Goal: Transaction & Acquisition: Purchase product/service

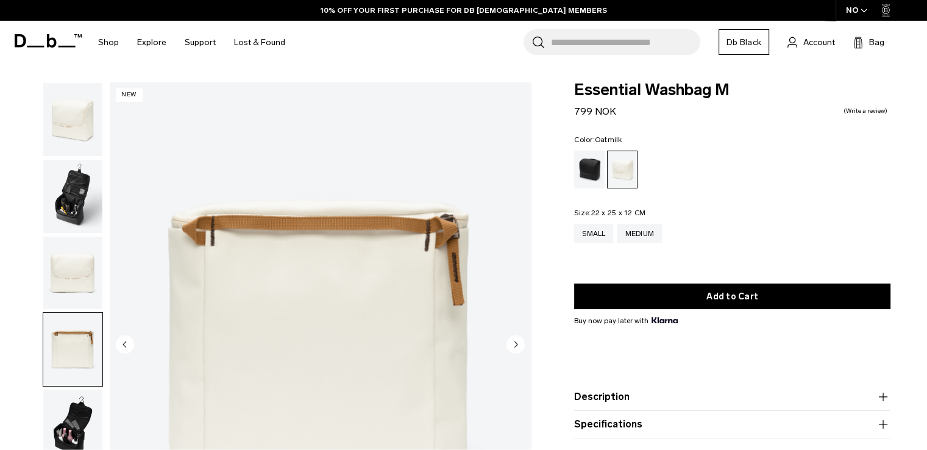
click at [65, 426] on img "button" at bounding box center [72, 425] width 59 height 73
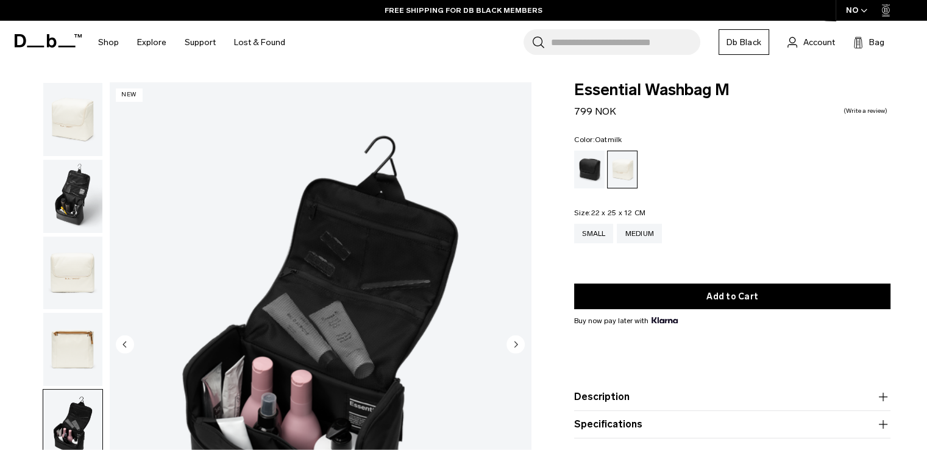
click at [59, 132] on img "button" at bounding box center [72, 119] width 59 height 73
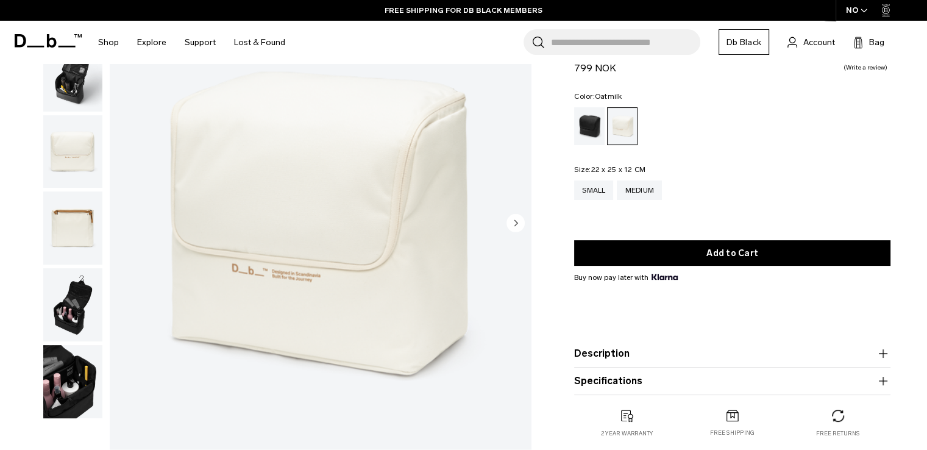
scroll to position [122, 0]
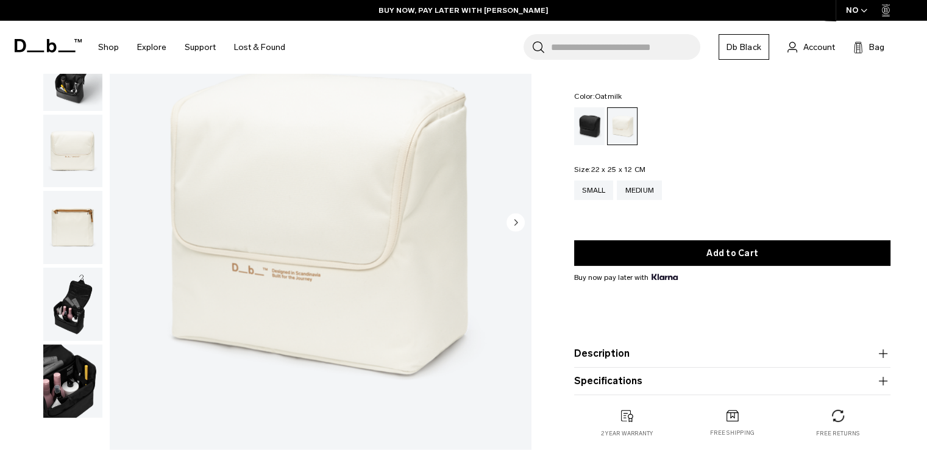
click at [79, 95] on img "button" at bounding box center [72, 74] width 59 height 73
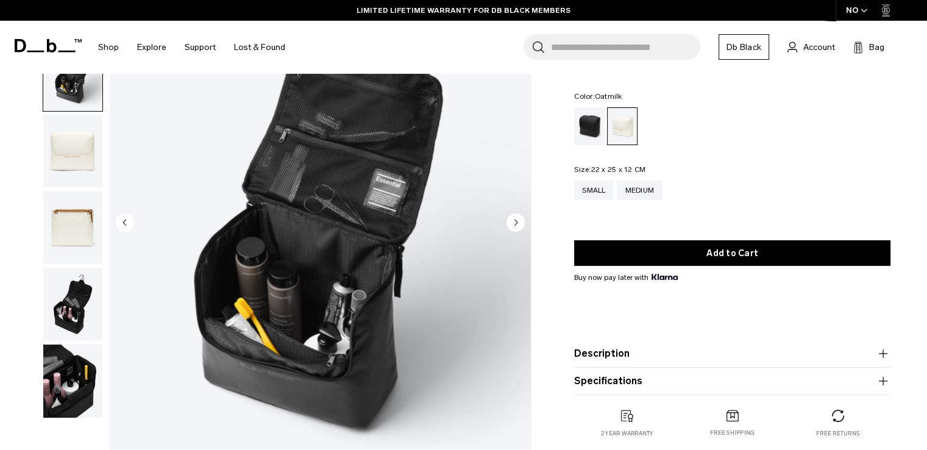
click at [93, 214] on img "button" at bounding box center [72, 227] width 59 height 73
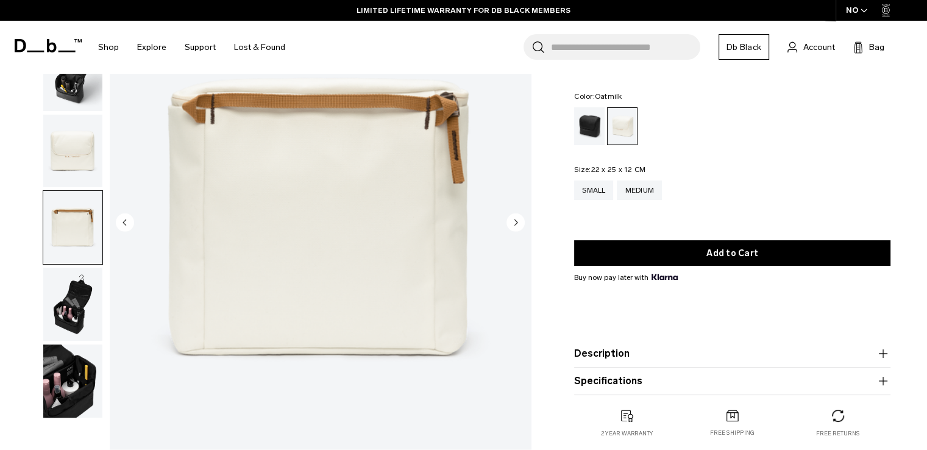
scroll to position [61, 0]
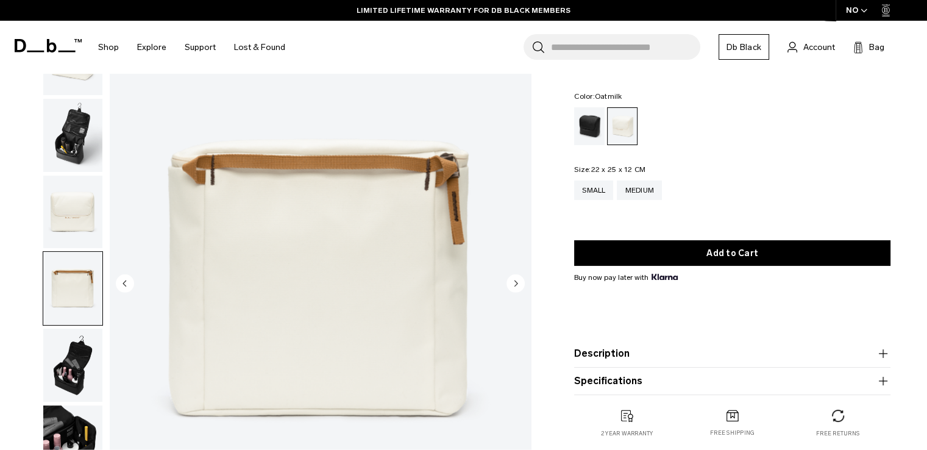
click at [81, 213] on img "button" at bounding box center [72, 212] width 59 height 73
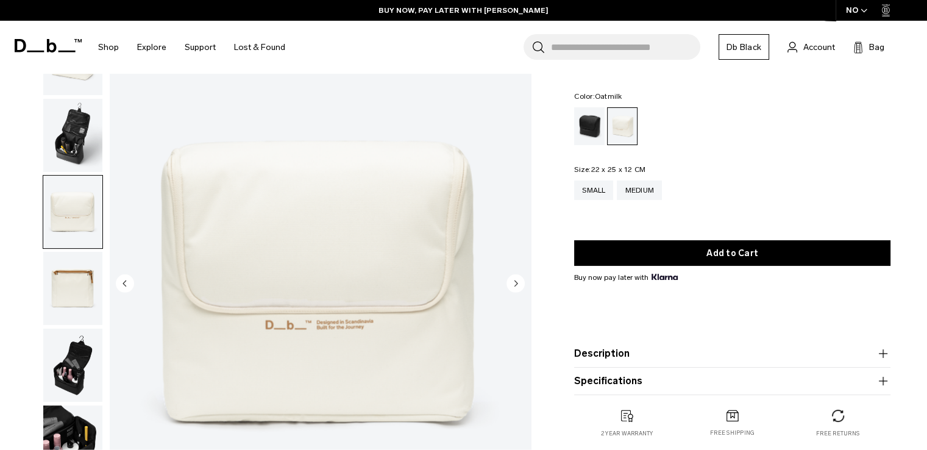
click at [334, 330] on img "3 / 6" at bounding box center [320, 284] width 421 height 526
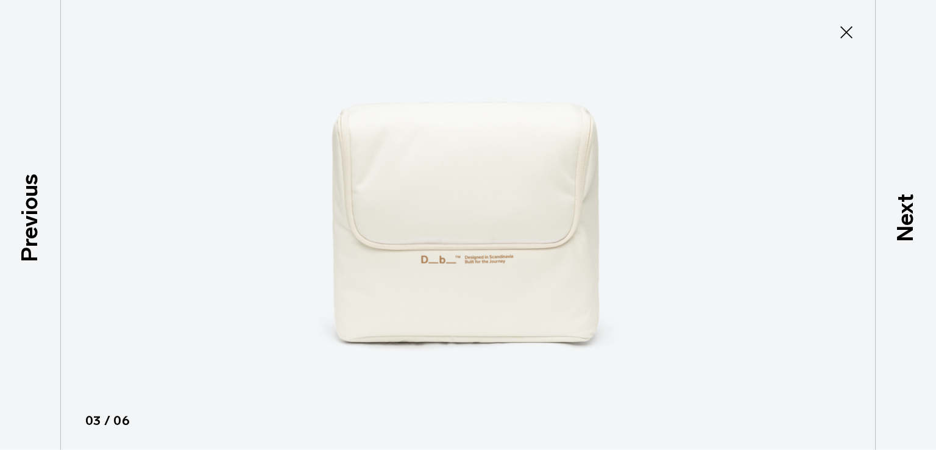
click at [844, 27] on icon at bounding box center [847, 33] width 20 height 20
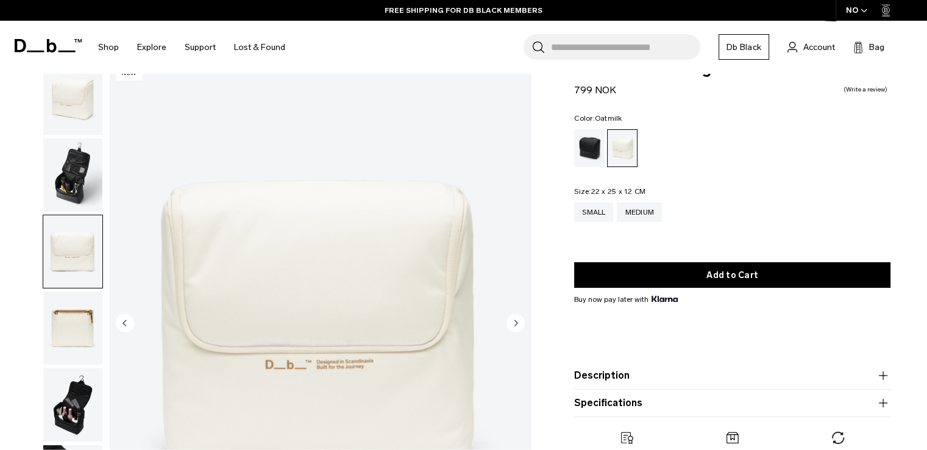
scroll to position [0, 0]
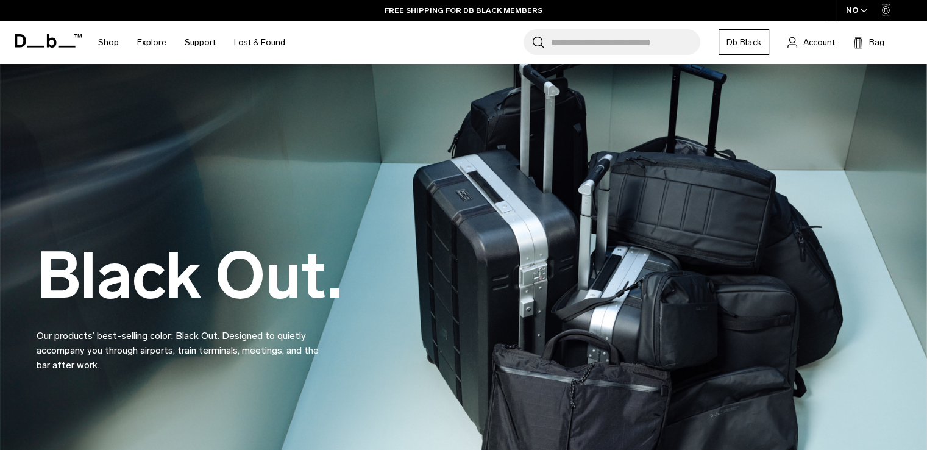
click at [642, 46] on input "Search for Bags, Luggage..." at bounding box center [625, 42] width 149 height 26
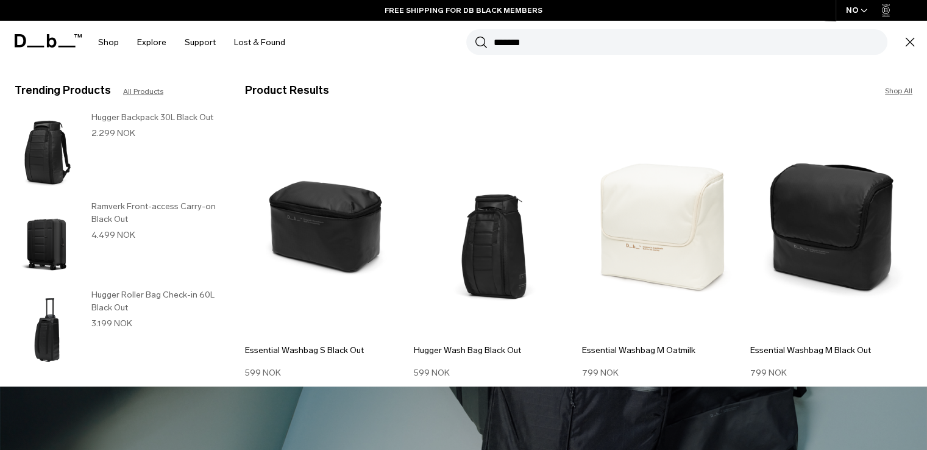
type input "*******"
click at [475, 35] on button "Search" at bounding box center [481, 41] width 13 height 13
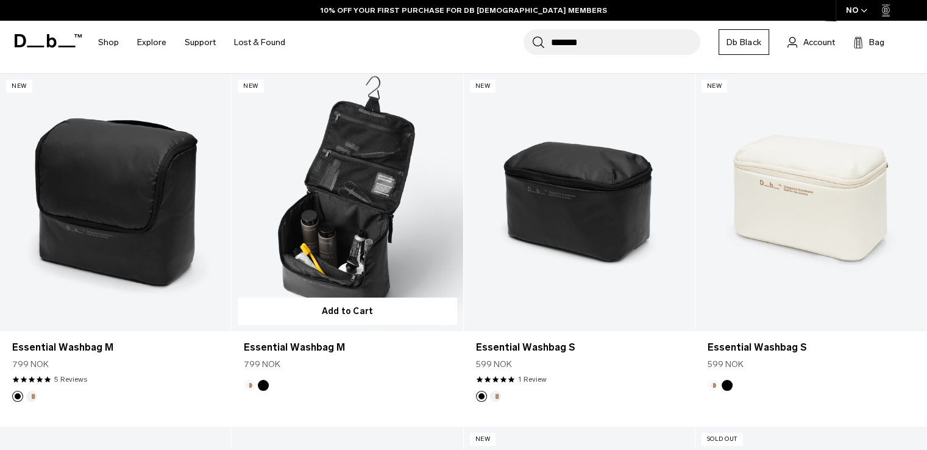
click at [360, 249] on link "Essential Washbag M" at bounding box center [347, 202] width 231 height 257
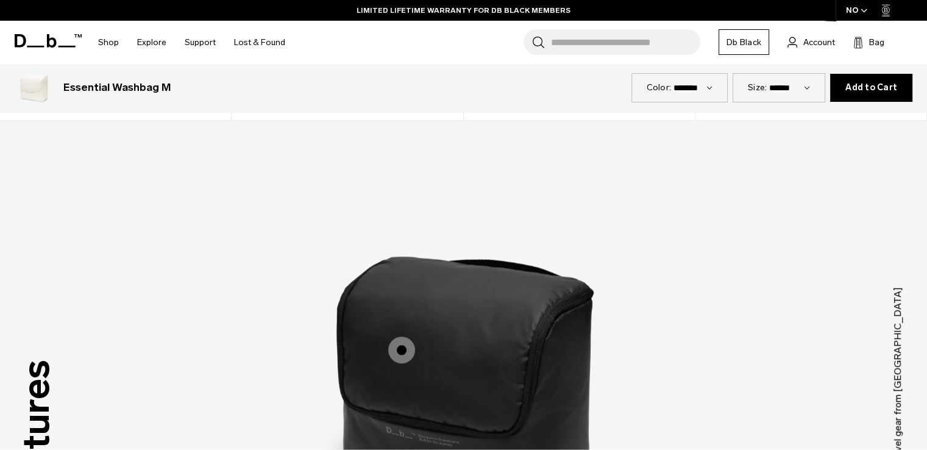
scroll to position [1036, 0]
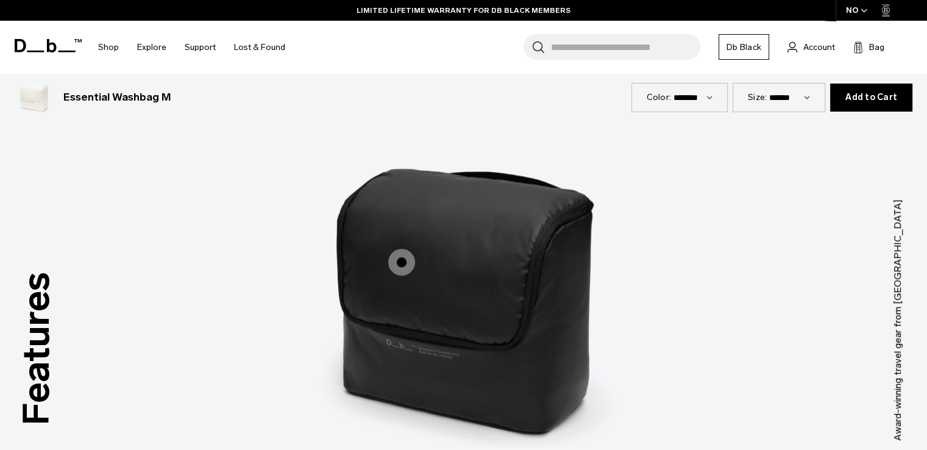
click at [414, 264] on label "Padded protection" at bounding box center [401, 261] width 29 height 29
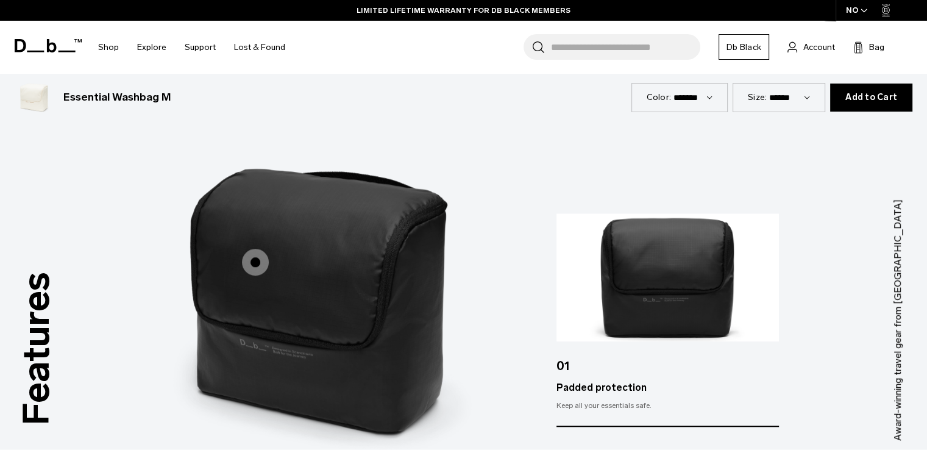
click at [259, 261] on span "1 / 3" at bounding box center [255, 262] width 27 height 27
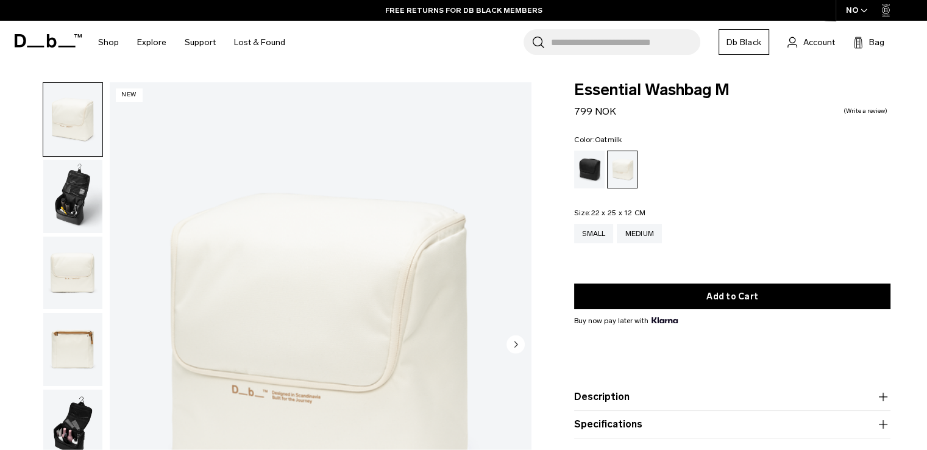
scroll to position [61, 0]
